Goal: Transaction & Acquisition: Download file/media

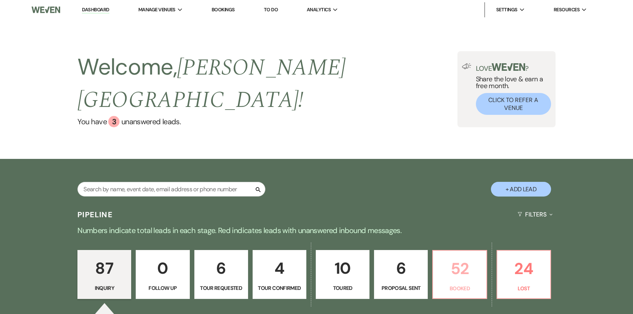
click at [457, 256] on p "52" at bounding box center [460, 268] width 44 height 25
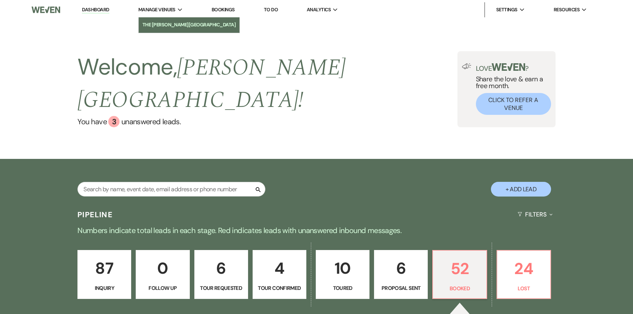
click at [169, 22] on li "The [PERSON_NAME][GEOGRAPHIC_DATA]" at bounding box center [190, 25] width 94 height 8
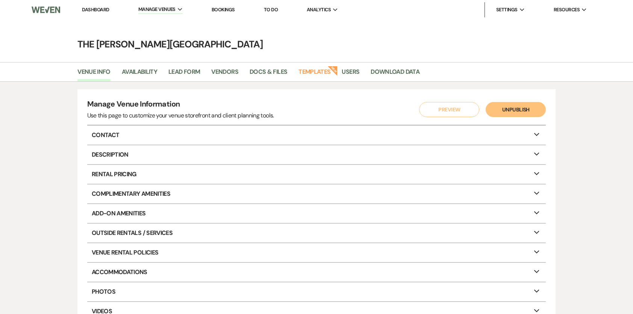
click at [124, 176] on p "Rental Pricing Expand" at bounding box center [316, 174] width 459 height 19
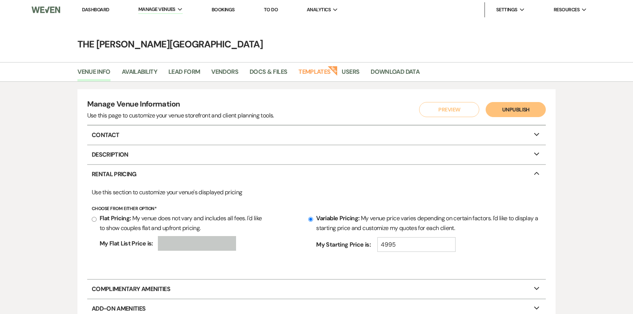
click at [127, 306] on p "Add-On Amenities Expand" at bounding box center [316, 308] width 459 height 19
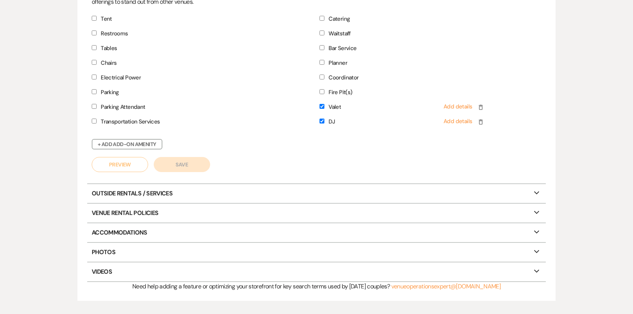
scroll to position [331, 0]
click at [150, 208] on p "Venue Rental Policies Expand" at bounding box center [316, 211] width 459 height 19
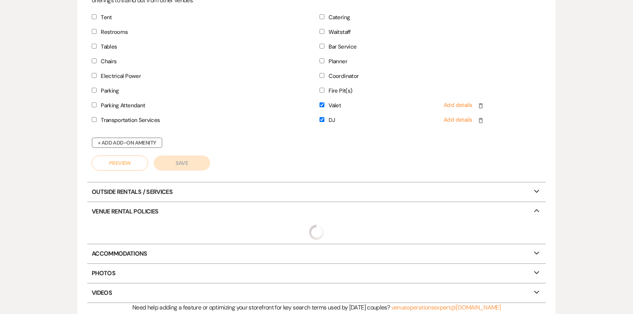
select select "restricted"
select select "allowed"
select select "notAllowed"
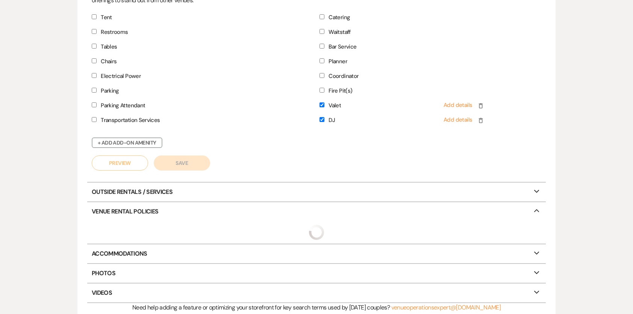
select select "restricted"
select select "notAllowed"
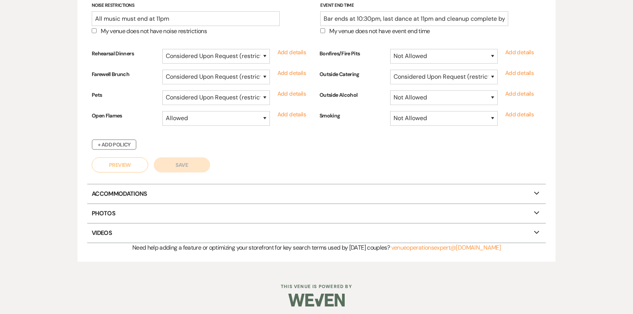
scroll to position [566, 0]
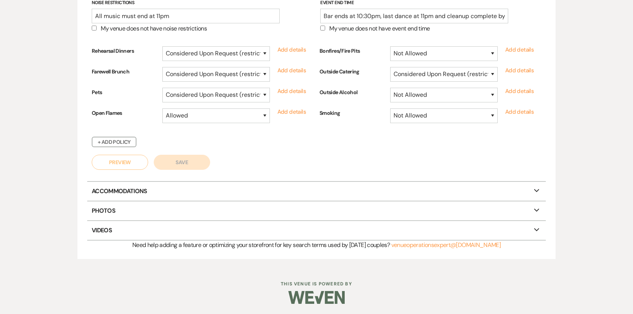
click at [171, 189] on p "Accommodations Expand" at bounding box center [316, 191] width 459 height 19
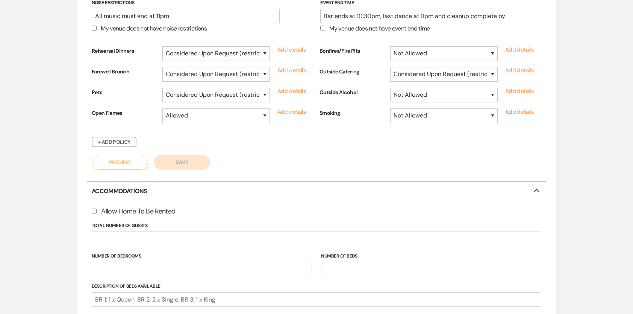
click at [163, 188] on p "Accommodations Collapse" at bounding box center [316, 191] width 459 height 19
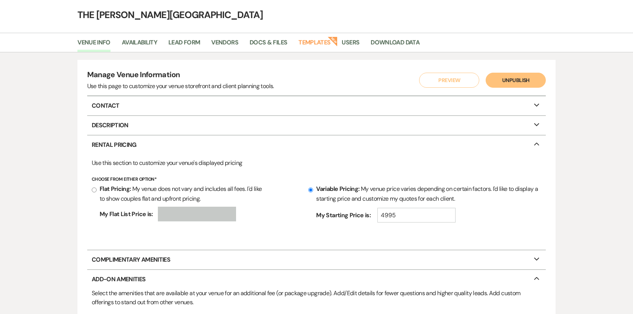
scroll to position [29, 0]
click at [272, 44] on link "Docs & Files" at bounding box center [269, 45] width 38 height 14
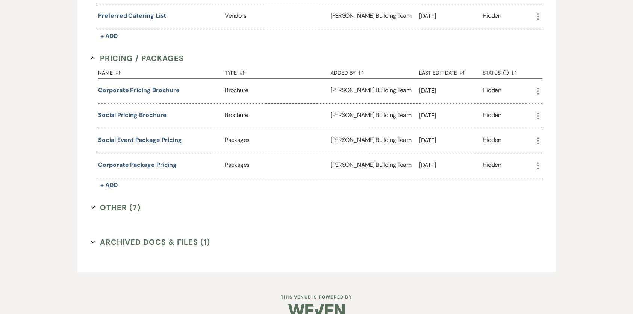
scroll to position [508, 0]
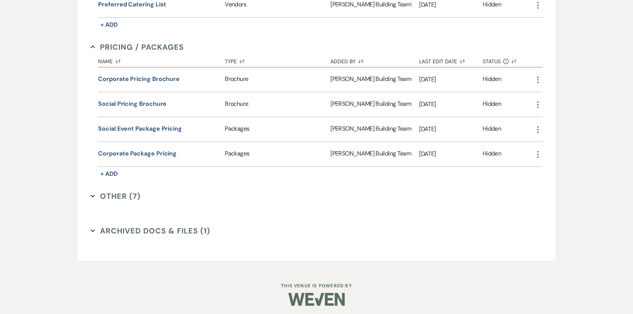
click at [135, 190] on button "Other (7) Expand" at bounding box center [116, 195] width 50 height 11
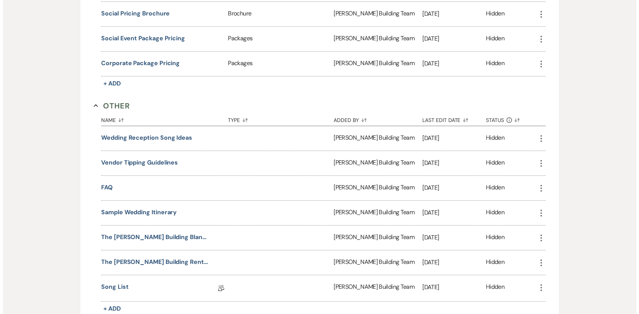
scroll to position [613, 0]
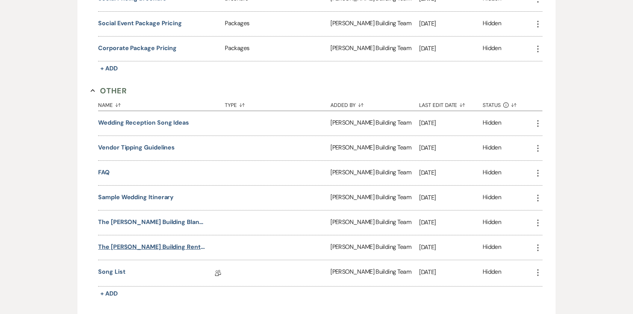
click at [161, 242] on button "The [PERSON_NAME] Building Rentals" at bounding box center [151, 246] width 107 height 9
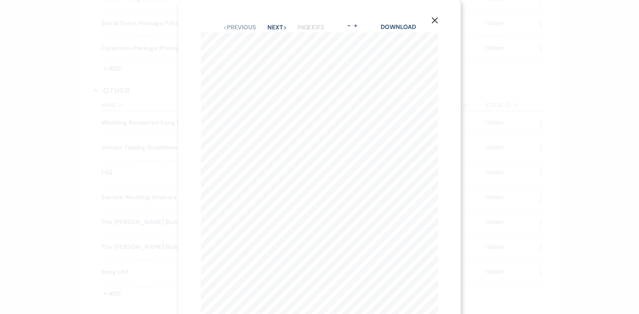
click at [296, 197] on div "X Previous Previous Next Next Page 1 of 3 - Zoom + Download [DOMAIN_NAME] 616.2…" at bounding box center [319, 157] width 639 height 314
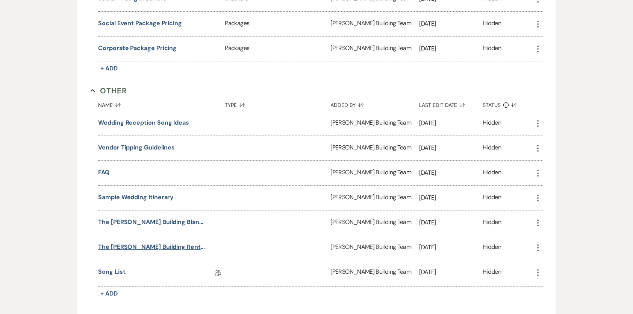
click at [153, 242] on button "The [PERSON_NAME] Building Rentals" at bounding box center [151, 246] width 107 height 9
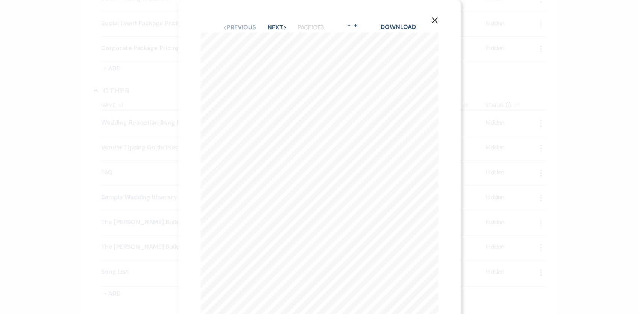
click at [450, 196] on div "X Previous Previous Next Next Page 1 of 3 - Zoom + Download [DOMAIN_NAME] 616.2…" at bounding box center [319, 174] width 282 height 348
click at [439, 203] on div "X Previous Previous Next Next Page 1 of 3 - Zoom + Download [DOMAIN_NAME] 616.2…" at bounding box center [319, 139] width 282 height 348
click at [277, 24] on button "Next Next" at bounding box center [277, 27] width 20 height 6
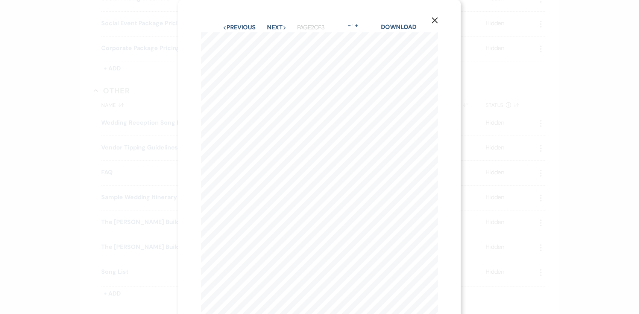
click at [277, 24] on button "Next Next" at bounding box center [277, 27] width 20 height 6
click at [396, 25] on link "Download" at bounding box center [398, 27] width 35 height 8
click at [231, 23] on div "Previous Previous Next Next Page 3 of 3 - Zoom + Download" at bounding box center [319, 28] width 237 height 10
click at [233, 28] on button "Previous Previous" at bounding box center [239, 27] width 33 height 6
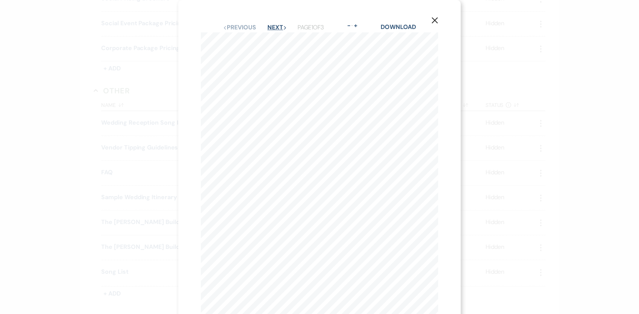
click at [272, 30] on button "Next Next" at bounding box center [277, 27] width 20 height 6
click at [435, 18] on icon "X" at bounding box center [434, 20] width 7 height 7
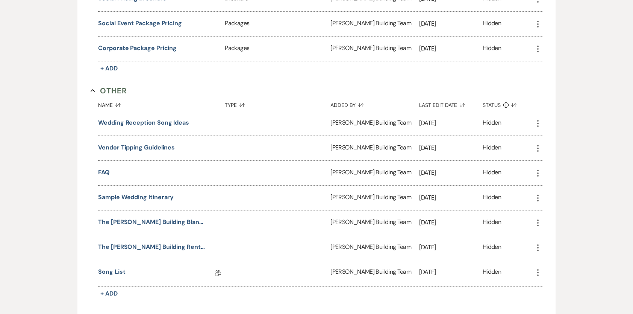
click at [522, 136] on div "Hidden" at bounding box center [508, 148] width 51 height 24
